Goal: Information Seeking & Learning: Learn about a topic

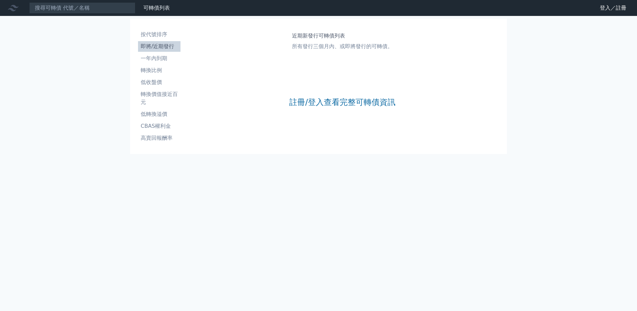
click at [80, 15] on nav "可轉債列表 財務數據 可轉債列表 財務數據 登入／註冊 登入／註冊" at bounding box center [318, 8] width 637 height 16
click at [79, 11] on input at bounding box center [82, 7] width 106 height 11
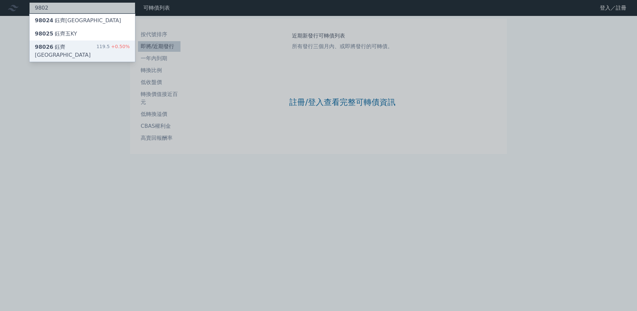
type input "9802"
click at [110, 44] on span "+0.50%" at bounding box center [120, 46] width 20 height 5
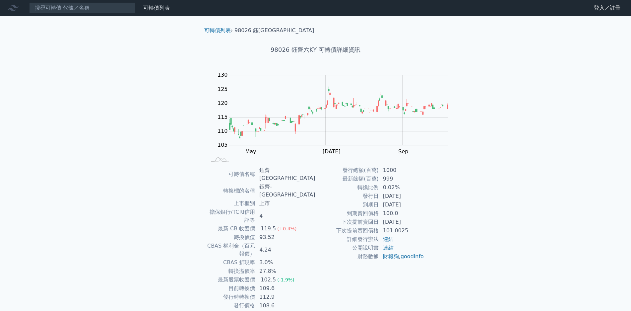
scroll to position [63, 0]
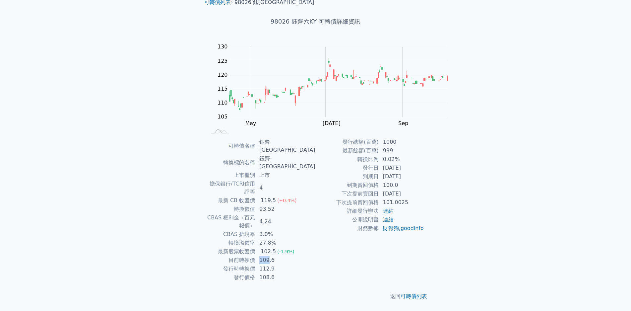
drag, startPoint x: 316, startPoint y: 179, endPoint x: 333, endPoint y: 179, distance: 16.6
click at [315, 256] on td "109.6" at bounding box center [285, 260] width 60 height 9
click at [315, 247] on td "102.5 (-1.9%)" at bounding box center [285, 251] width 60 height 9
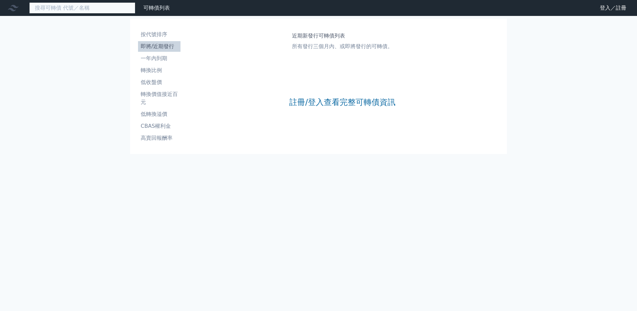
click at [73, 10] on input at bounding box center [82, 7] width 106 height 11
paste input "高力"
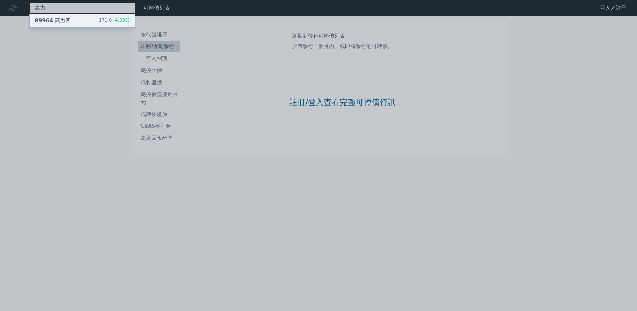
type input "高力"
click at [60, 23] on div "89964 高力四 171.0 -4.00%" at bounding box center [82, 20] width 105 height 13
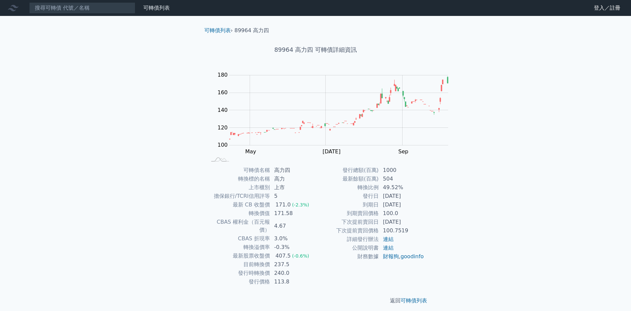
drag, startPoint x: 326, startPoint y: 232, endPoint x: 333, endPoint y: 238, distance: 9.9
click at [316, 235] on tbody "可轉債名稱 高力四 轉換標的名稱 高力 上市櫃別 上市 擔保銀行/TCRI信用評等 5 最新 CB 收盤價 171.0 (-2.3%) 轉換價值 171.58…" at bounding box center [261, 226] width 109 height 120
click at [316, 269] on td "240.0" at bounding box center [292, 273] width 45 height 9
drag, startPoint x: 320, startPoint y: 244, endPoint x: 333, endPoint y: 245, distance: 12.7
click at [316, 260] on td "237.5" at bounding box center [292, 264] width 45 height 9
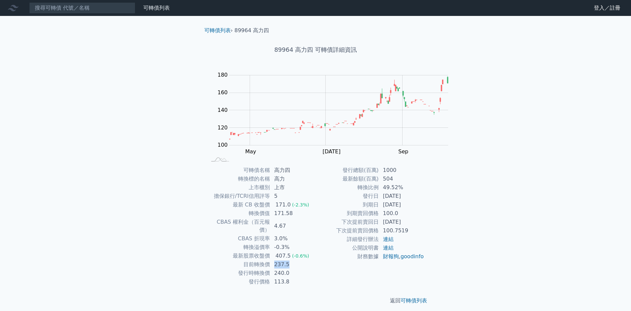
click at [316, 260] on td "237.5" at bounding box center [292, 264] width 45 height 9
